Goal: Find contact information: Find contact information

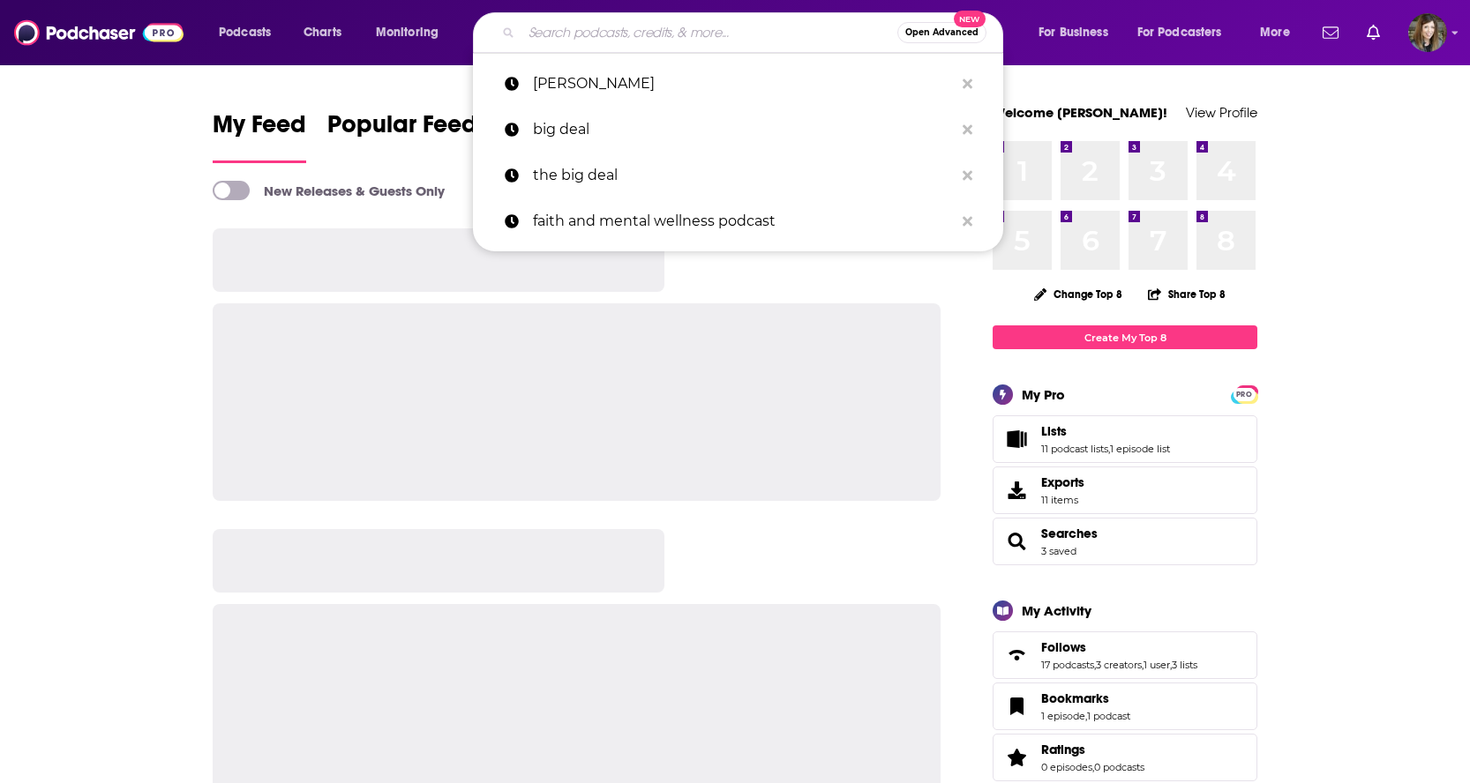
click at [593, 37] on input "Search podcasts, credits, & more..." at bounding box center [709, 33] width 376 height 28
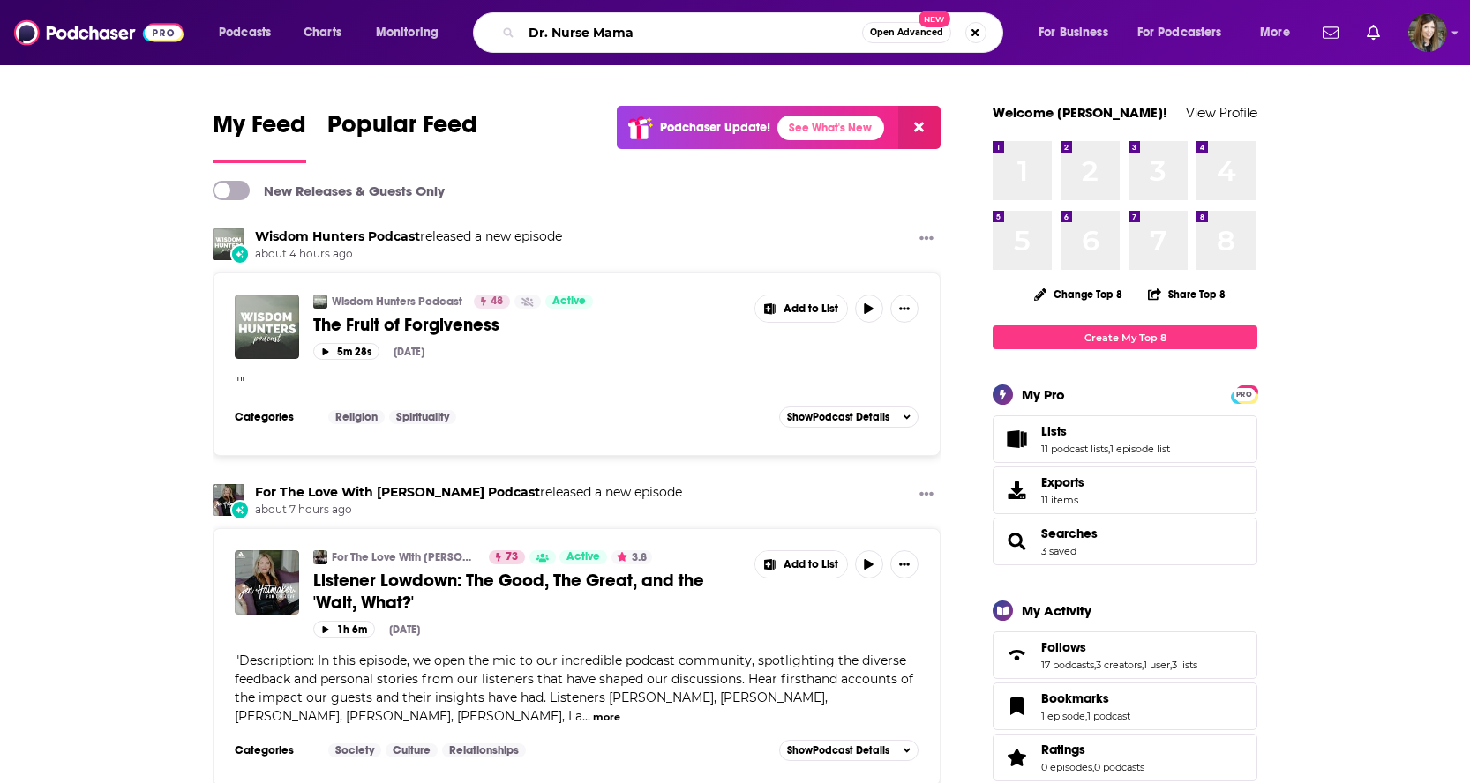
type input "Dr. Nurse Mama"
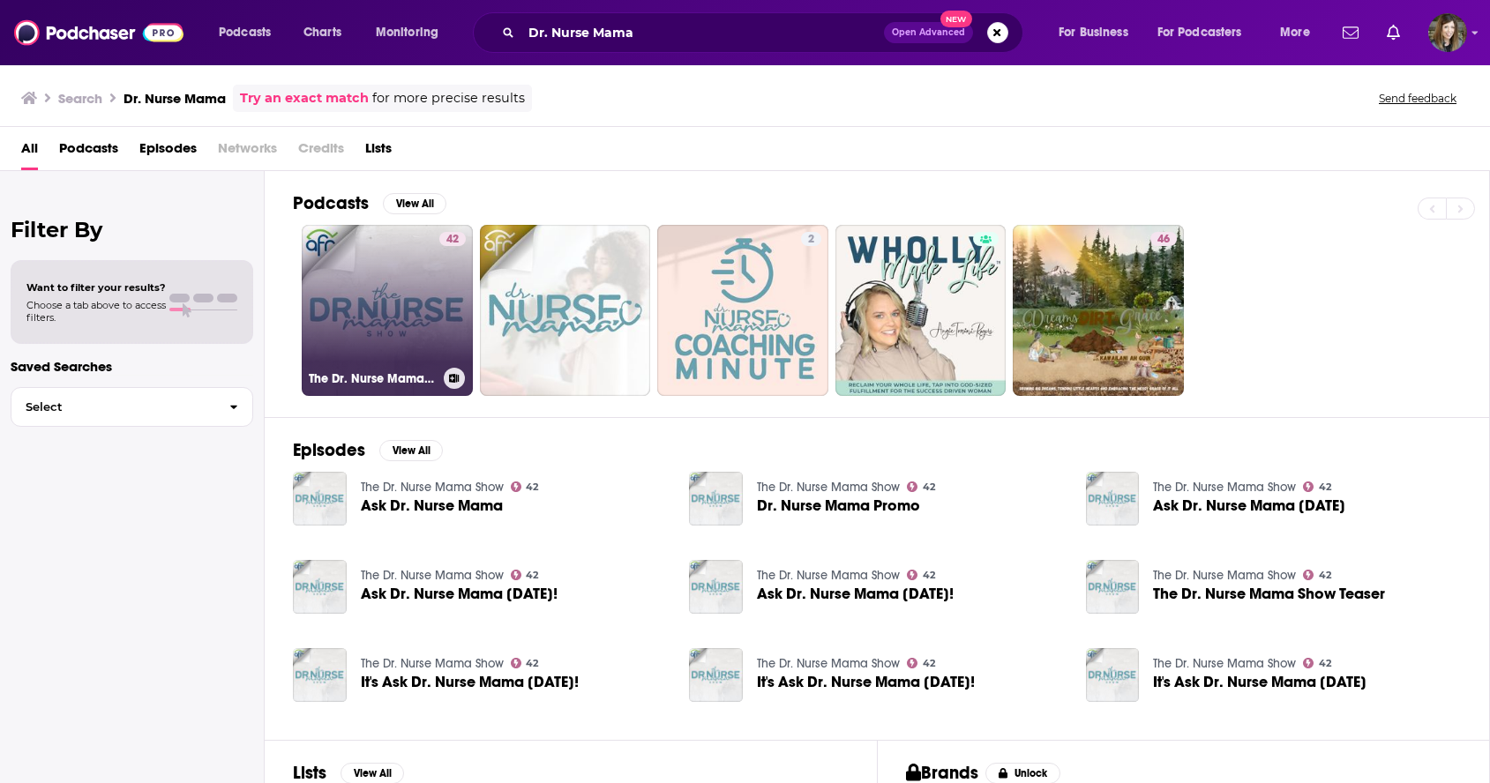
click at [371, 251] on link "42 The Dr. Nurse Mama Show" at bounding box center [387, 310] width 171 height 171
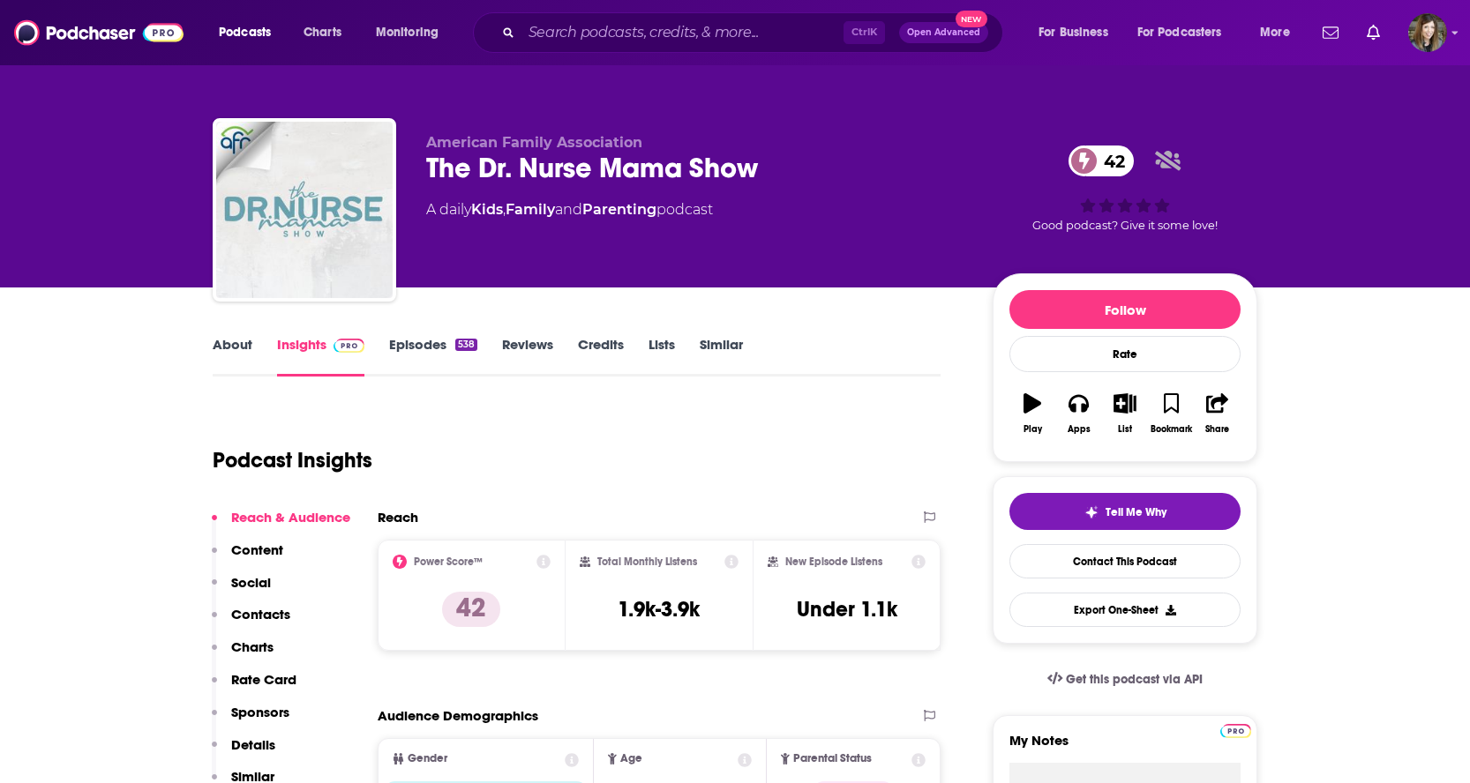
click at [282, 340] on link "Insights" at bounding box center [320, 356] width 87 height 41
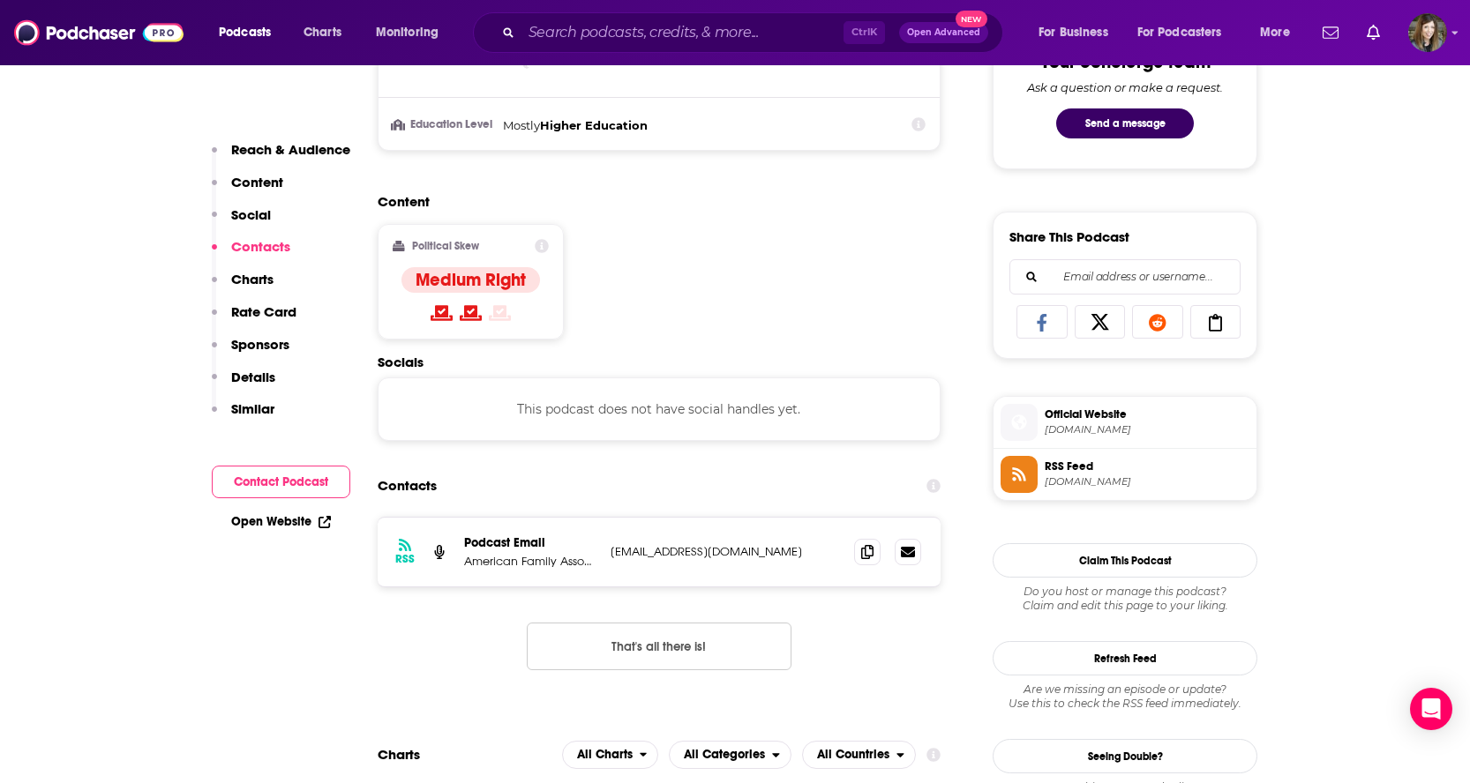
scroll to position [1058, 0]
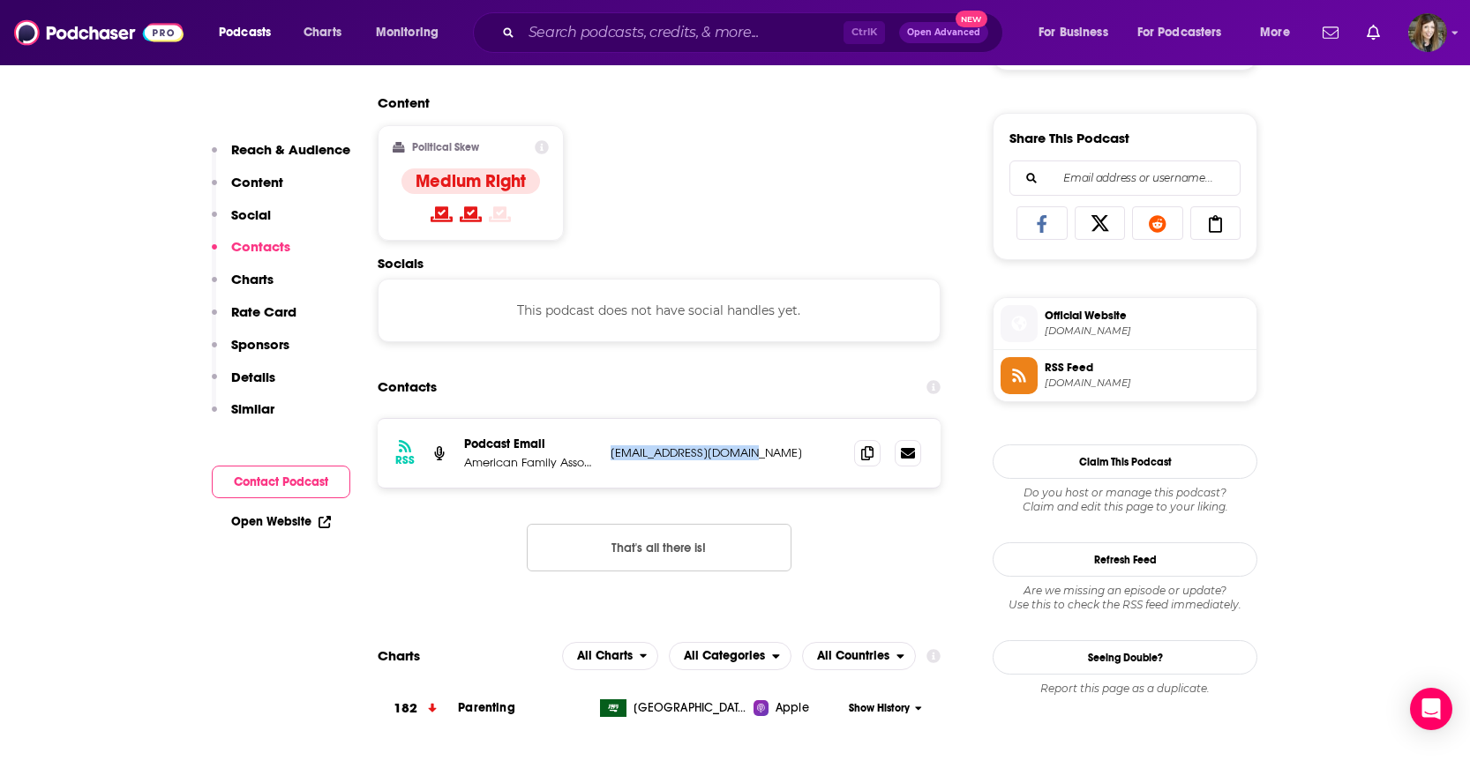
drag, startPoint x: 764, startPoint y: 452, endPoint x: 607, endPoint y: 453, distance: 157.0
click at [607, 453] on div "RSS Podcast Email American Family Association [EMAIL_ADDRESS][DOMAIN_NAME] [EMA…" at bounding box center [659, 453] width 563 height 69
copy p "[EMAIL_ADDRESS][DOMAIN_NAME]"
